Goal: Find specific page/section: Find specific page/section

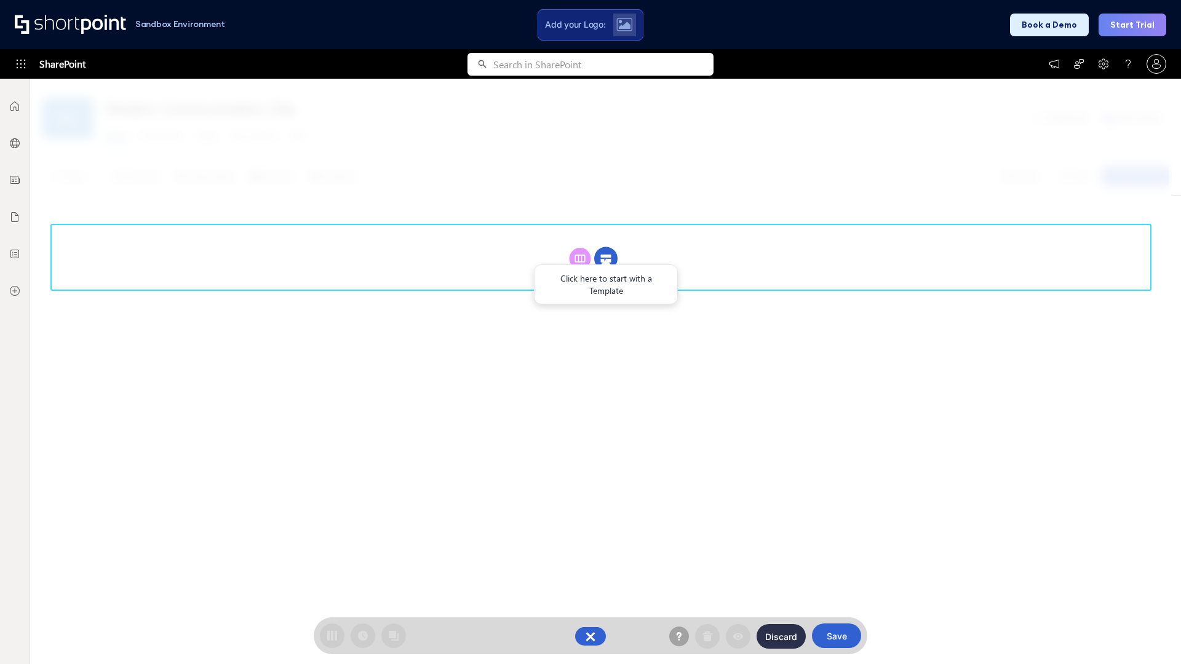
click at [606, 258] on circle at bounding box center [605, 258] width 23 height 23
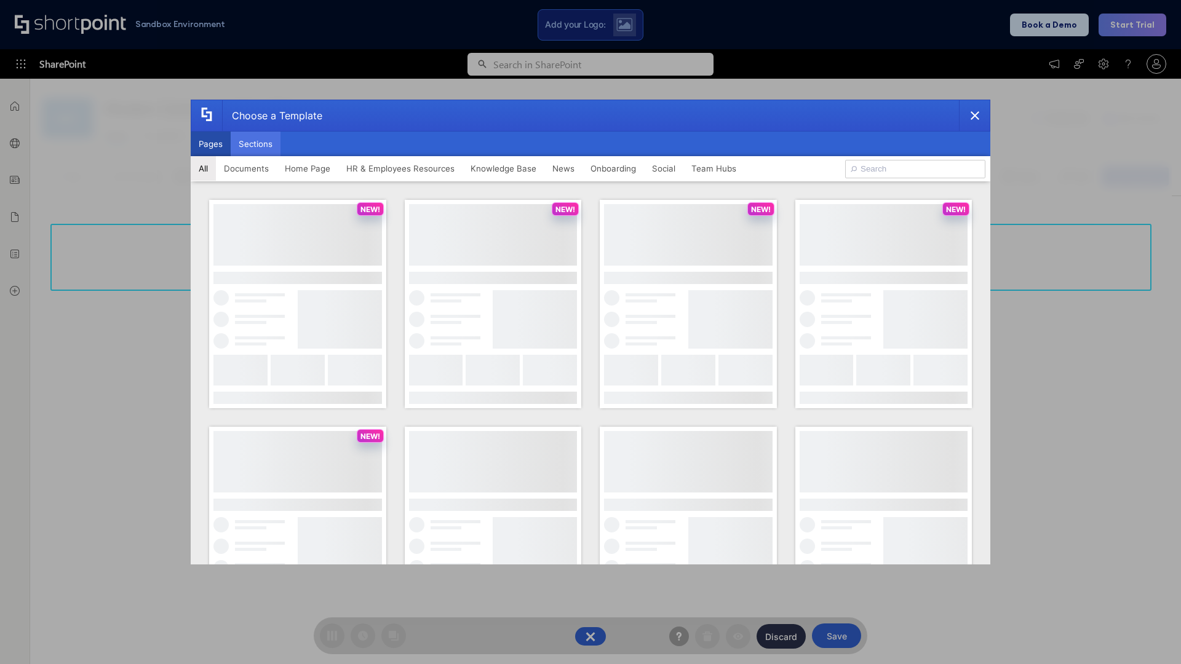
click at [255, 144] on button "Sections" at bounding box center [256, 144] width 50 height 25
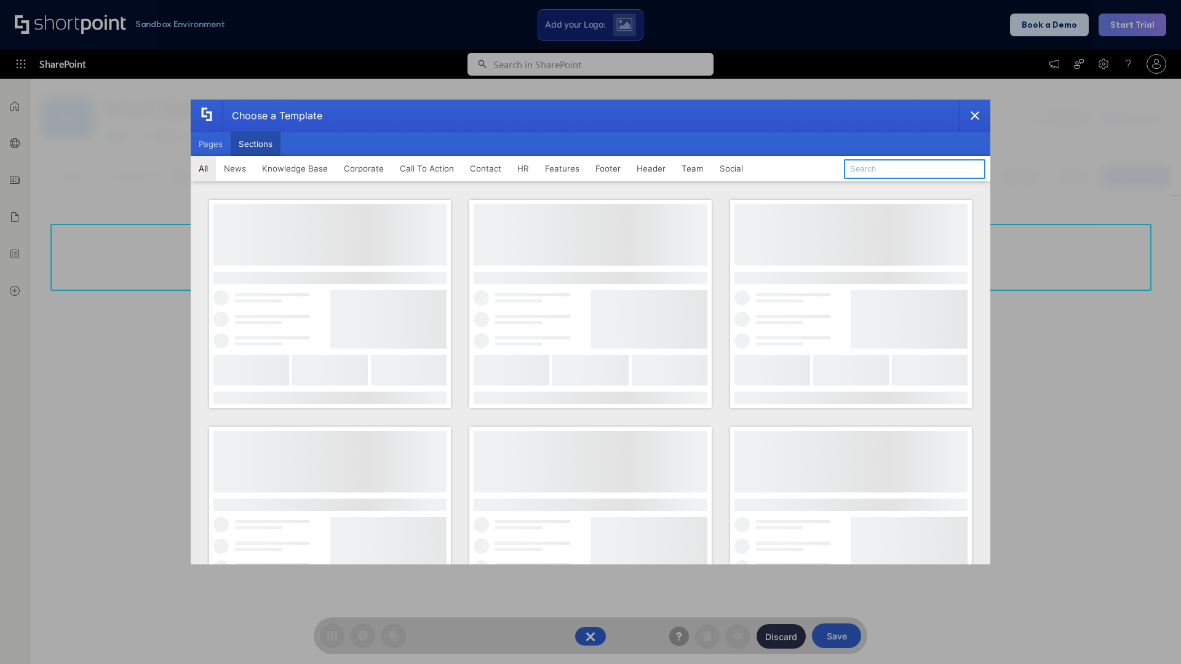
type input "Footer 4"
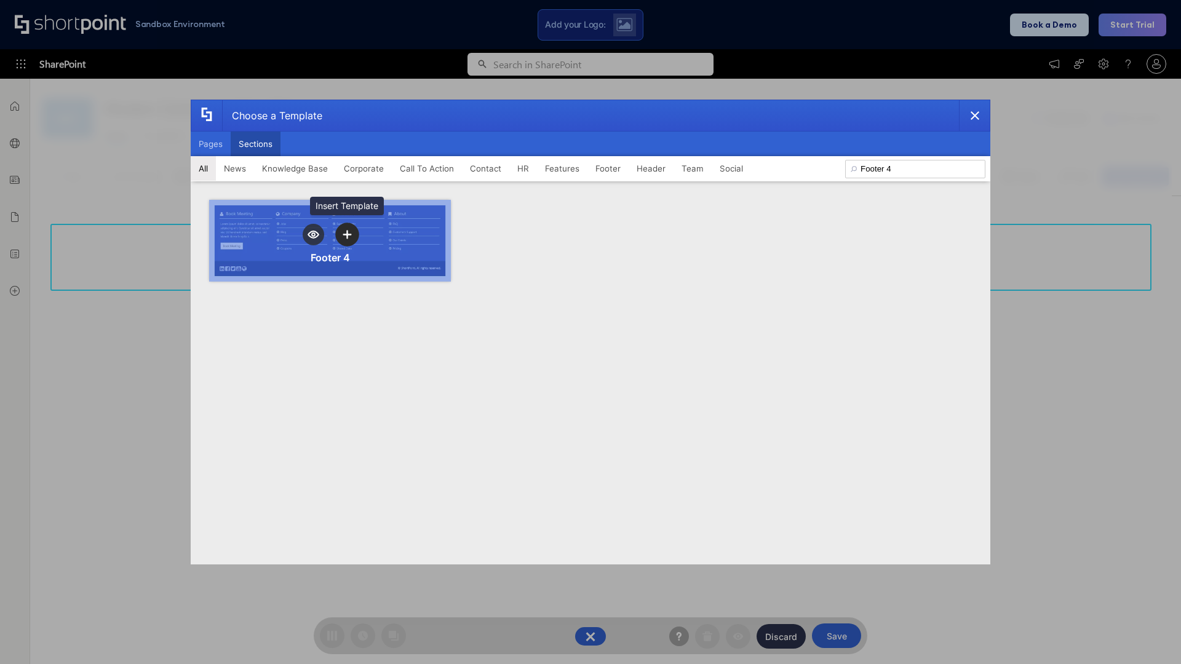
click at [347, 234] on icon "template selector" at bounding box center [347, 234] width 9 height 9
